Goal: Go to known website: Go to known website

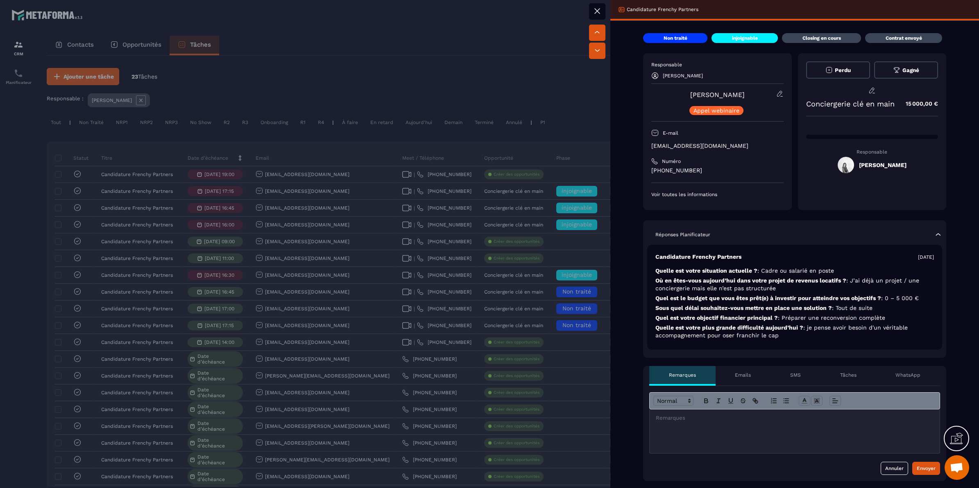
scroll to position [72, 0]
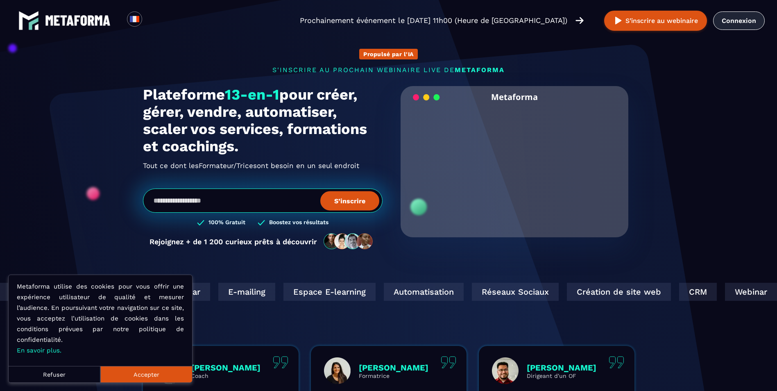
click at [730, 24] on link "Connexion" at bounding box center [739, 20] width 52 height 18
